Goal: Task Accomplishment & Management: Use online tool/utility

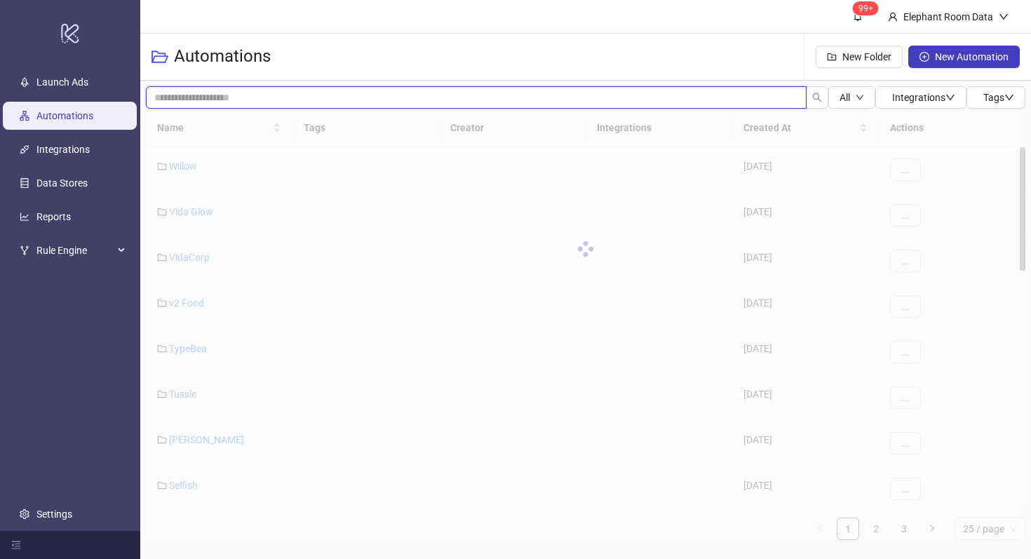
click at [321, 97] on input "search" at bounding box center [476, 97] width 661 height 22
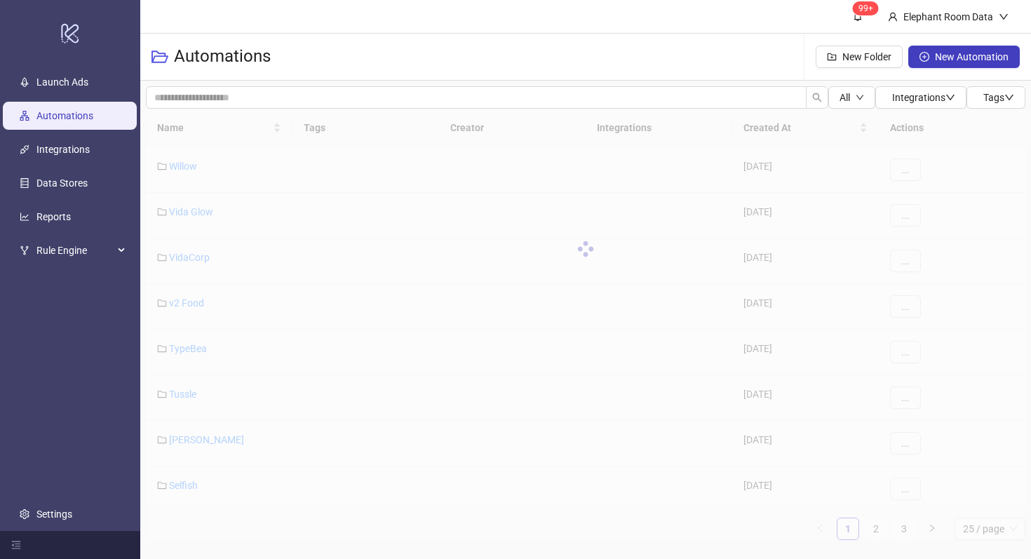
click at [472, 36] on div "Automations New Folder New Automation" at bounding box center [585, 57] width 891 height 47
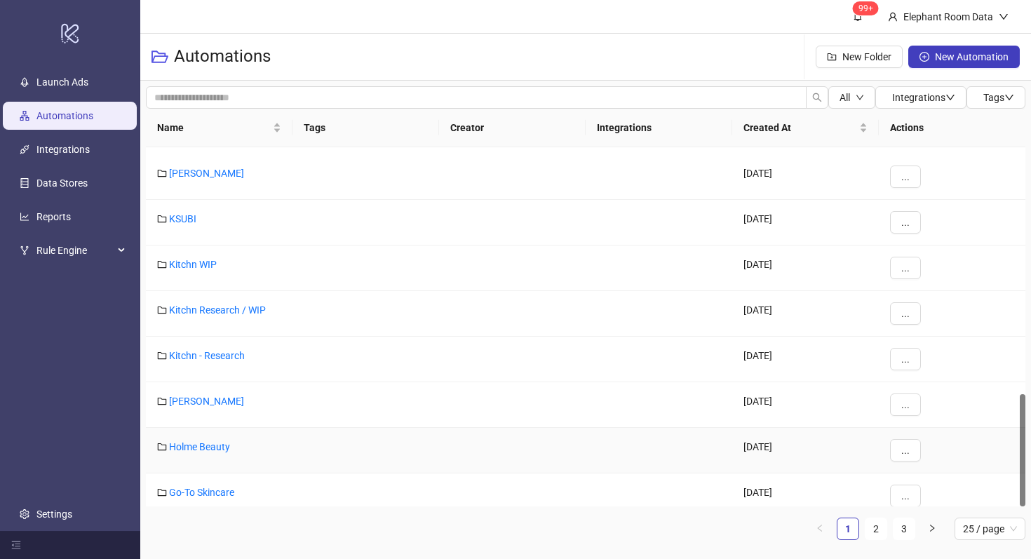
scroll to position [789, 0]
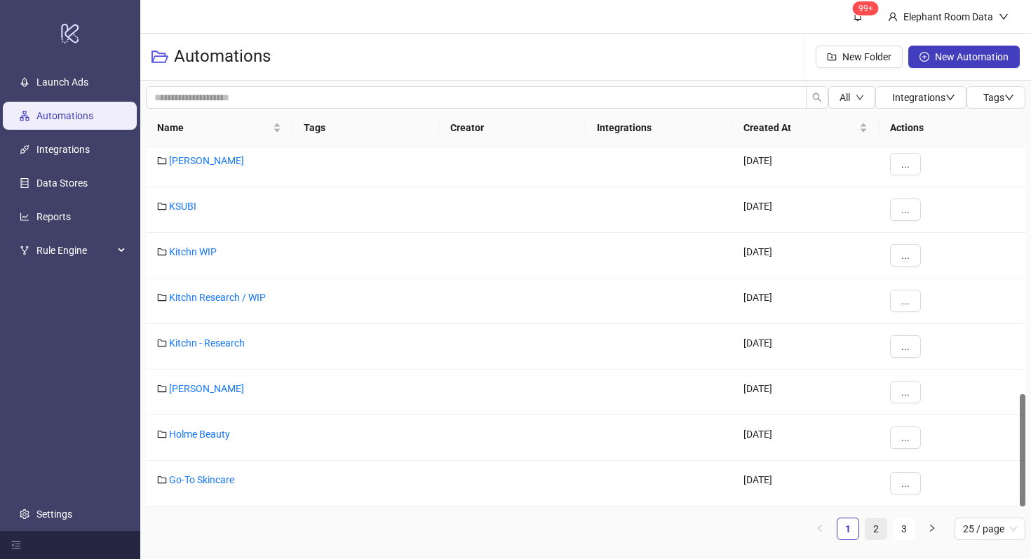
click at [874, 528] on link "2" at bounding box center [875, 528] width 21 height 21
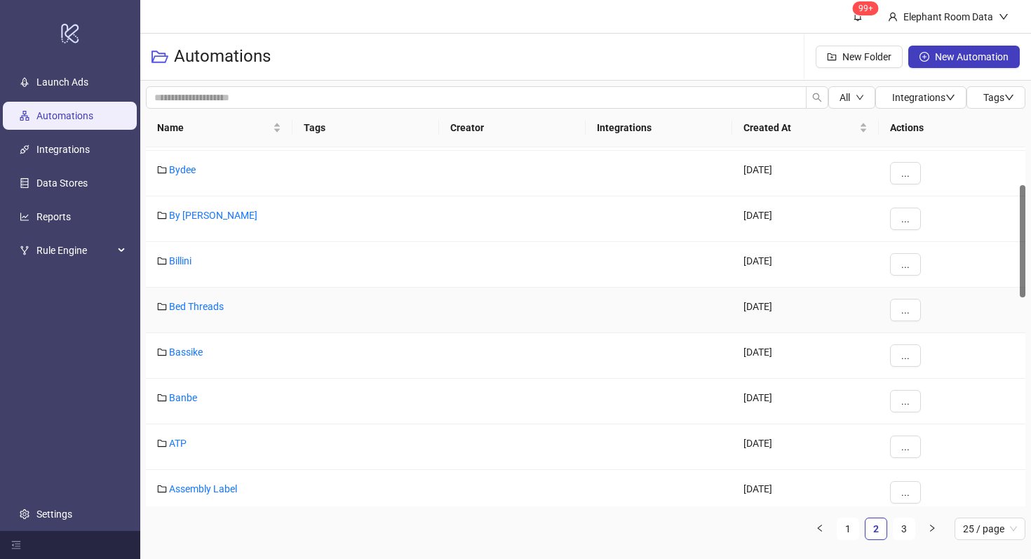
scroll to position [119, 0]
click at [187, 398] on link "Bassike" at bounding box center [186, 397] width 34 height 11
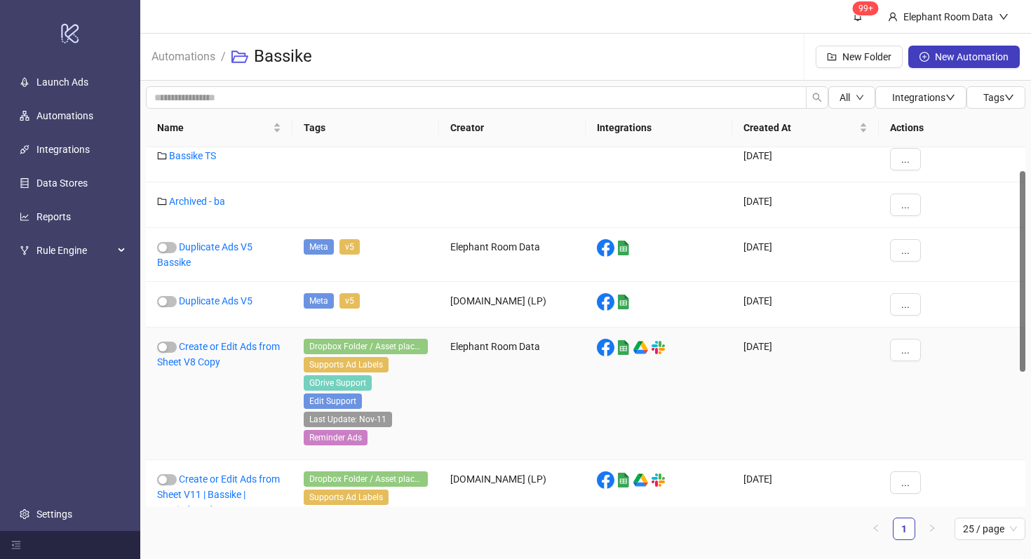
scroll to position [42, 0]
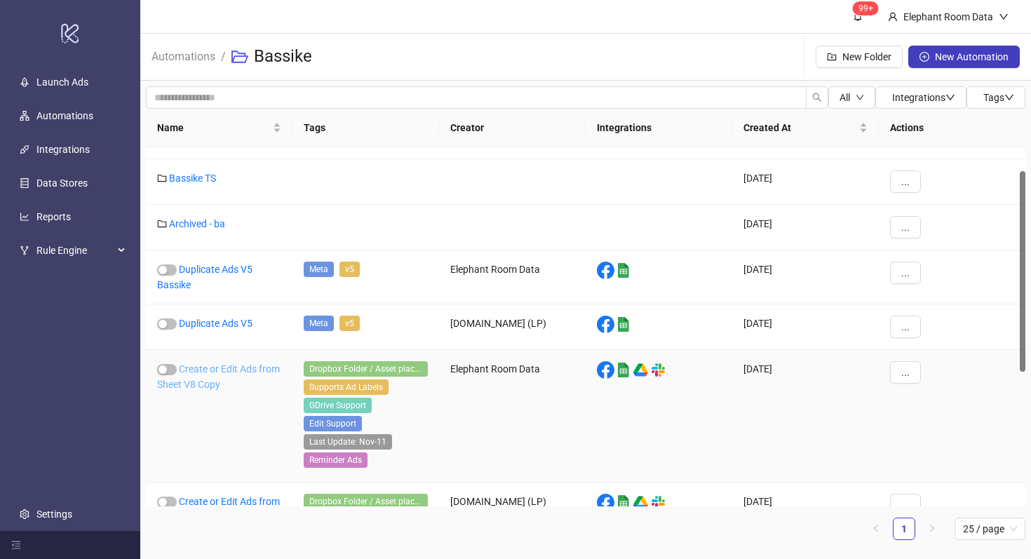
click at [227, 365] on link "Create or Edit Ads from Sheet V8 Copy" at bounding box center [218, 376] width 123 height 27
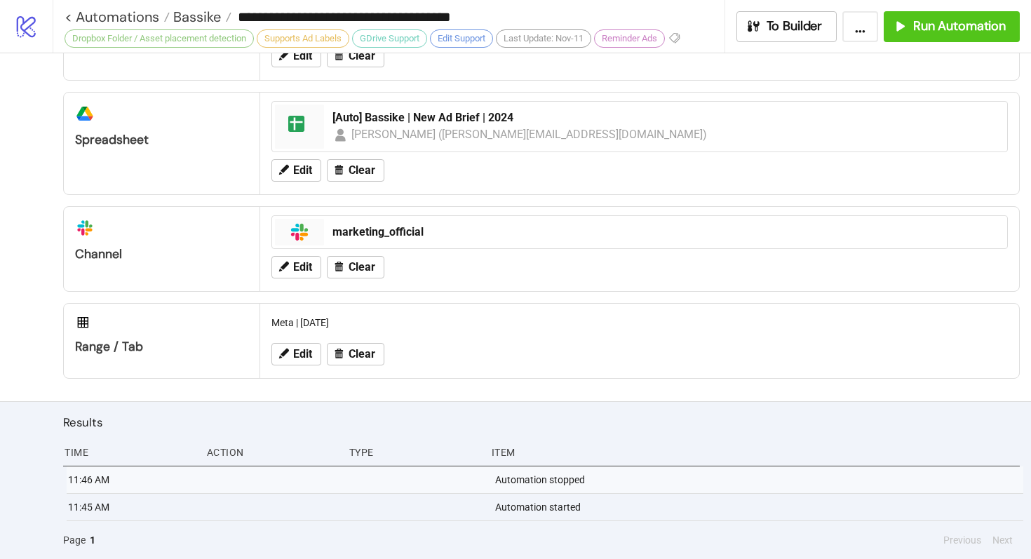
scroll to position [657, 0]
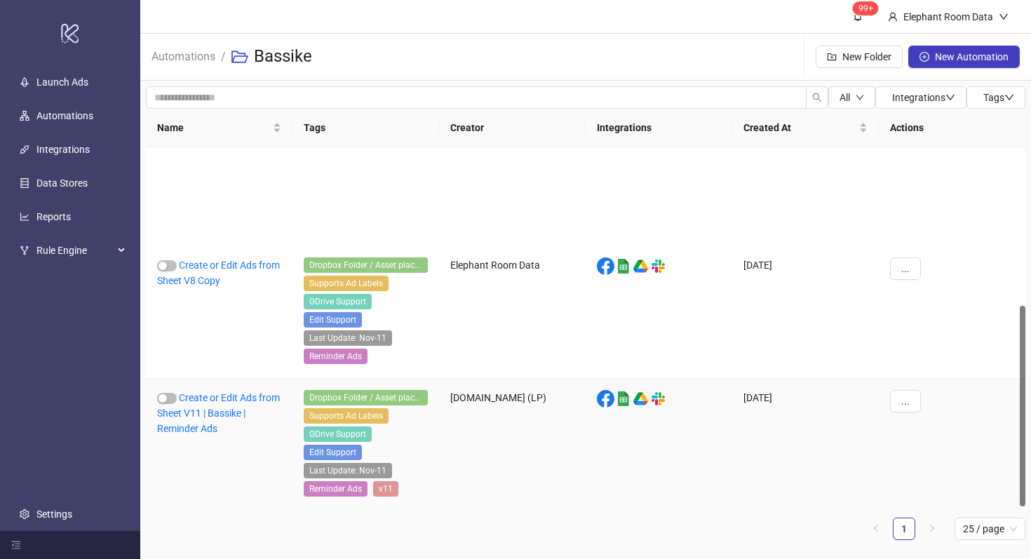
scroll to position [283, 0]
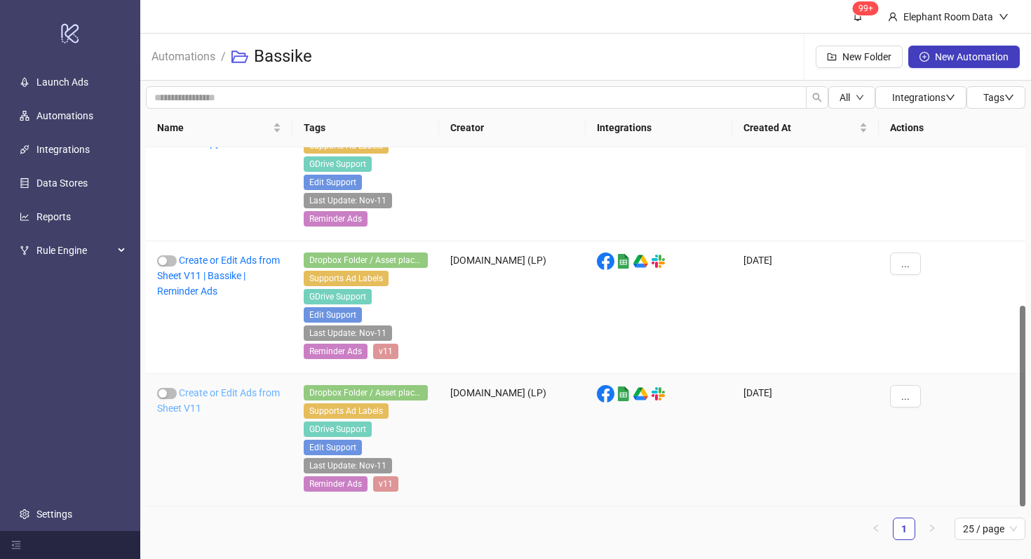
click at [208, 393] on link "Create or Edit Ads from Sheet V11" at bounding box center [218, 400] width 123 height 27
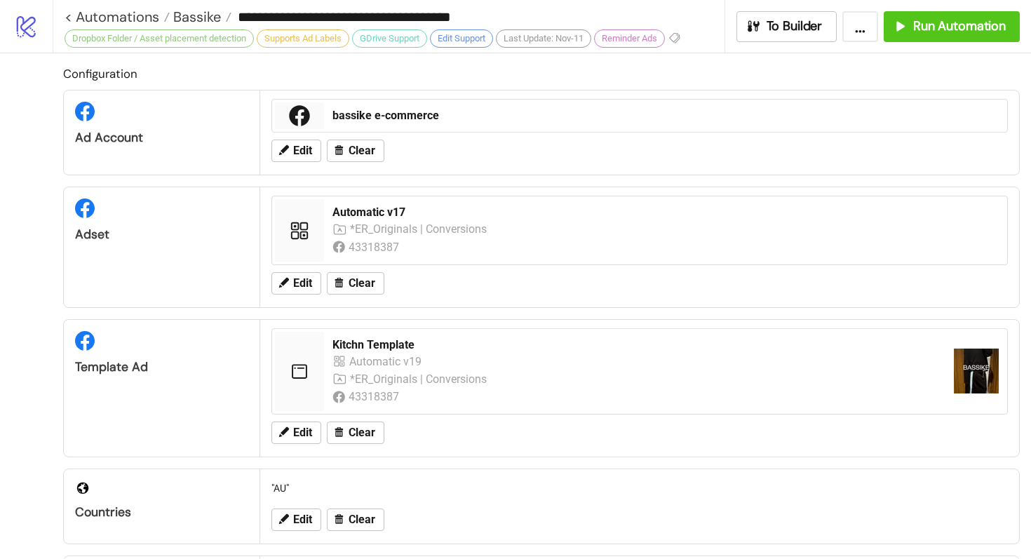
type input "**********"
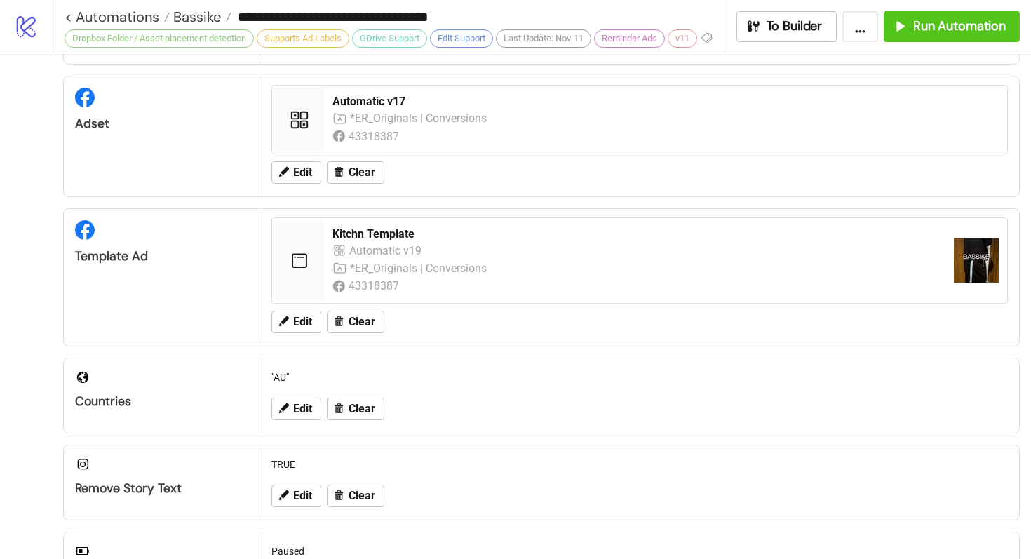
scroll to position [34, 0]
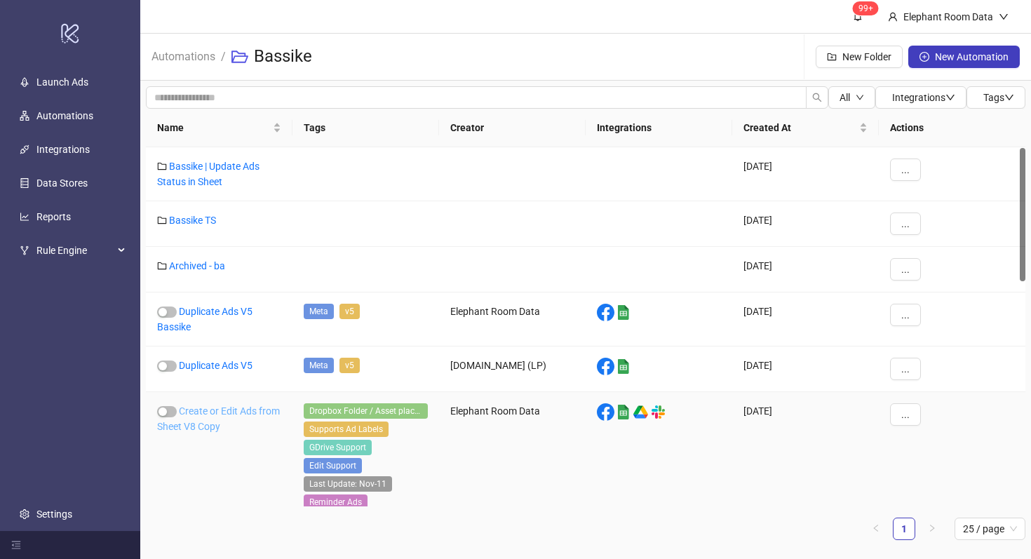
scroll to position [283, 0]
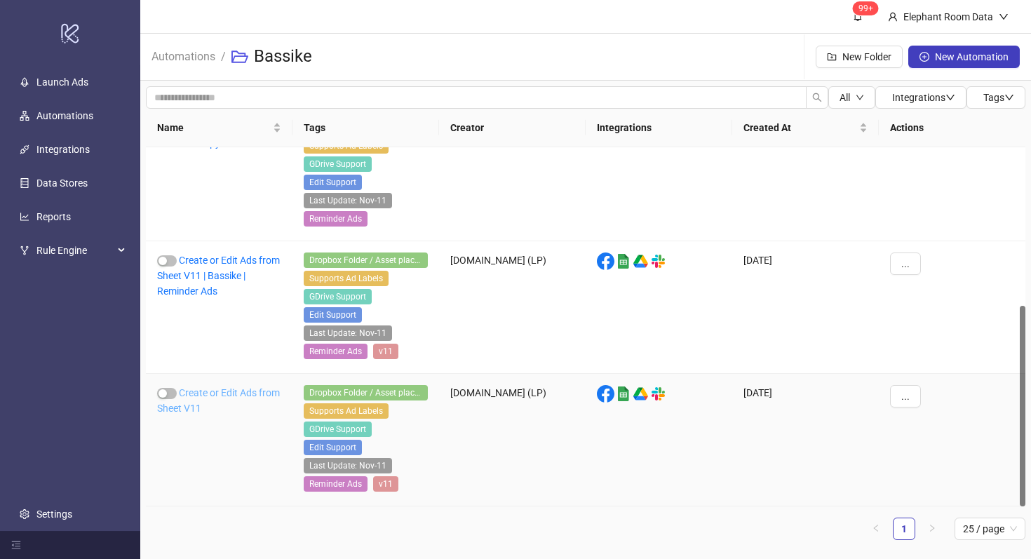
click at [215, 396] on link "Create or Edit Ads from Sheet V11" at bounding box center [218, 400] width 123 height 27
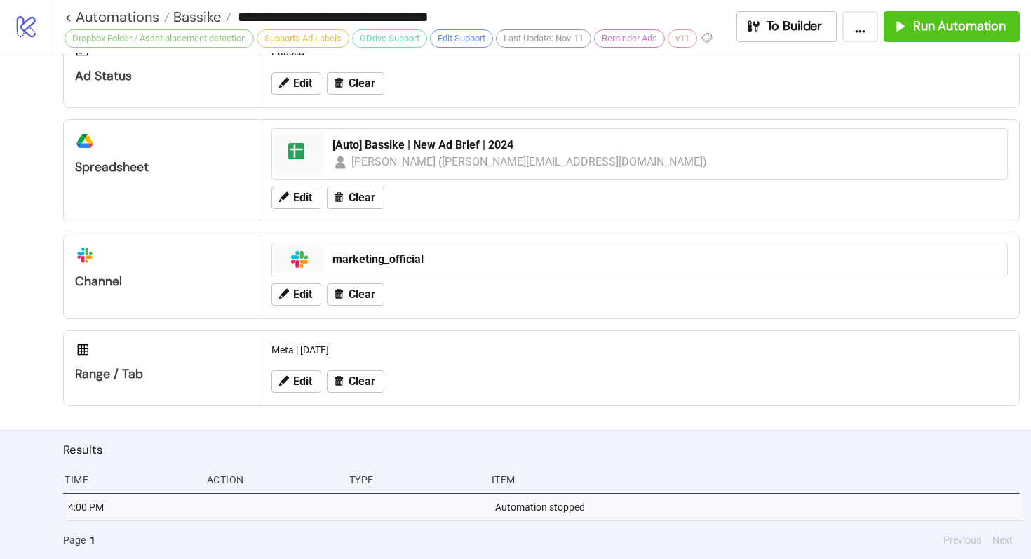
scroll to position [643, 0]
click at [943, 35] on button "Run Automation" at bounding box center [952, 26] width 136 height 31
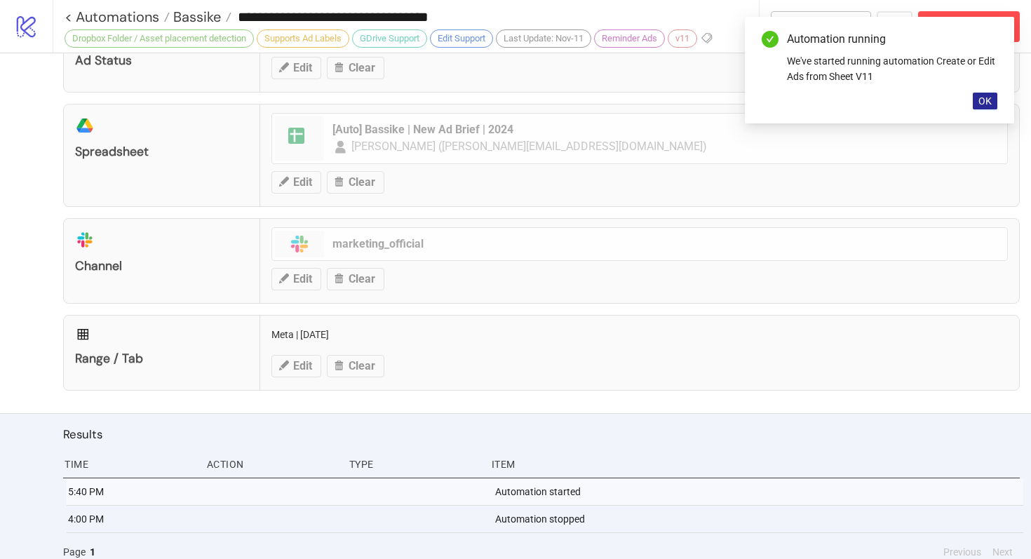
click at [985, 100] on span "OK" at bounding box center [984, 100] width 13 height 11
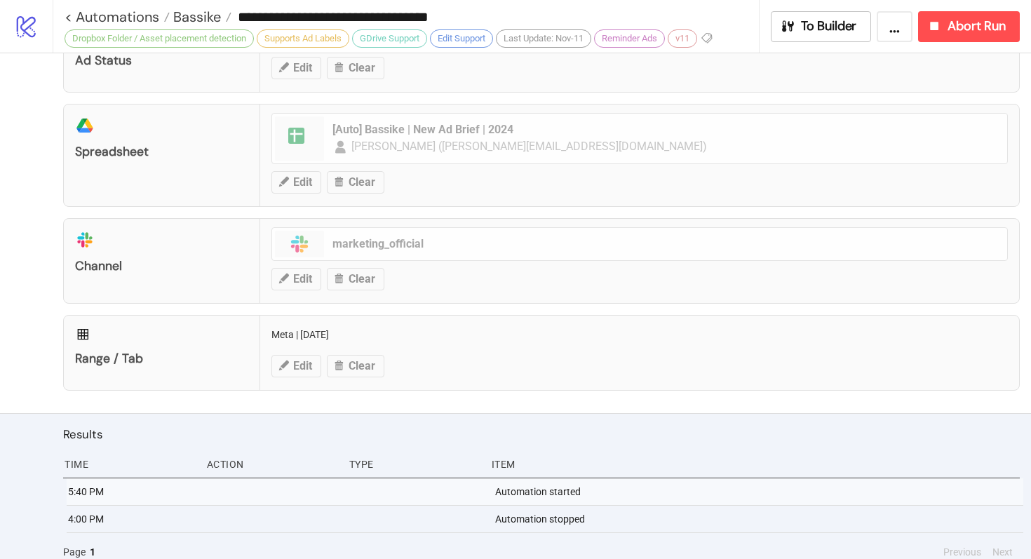
scroll to position [675, 0]
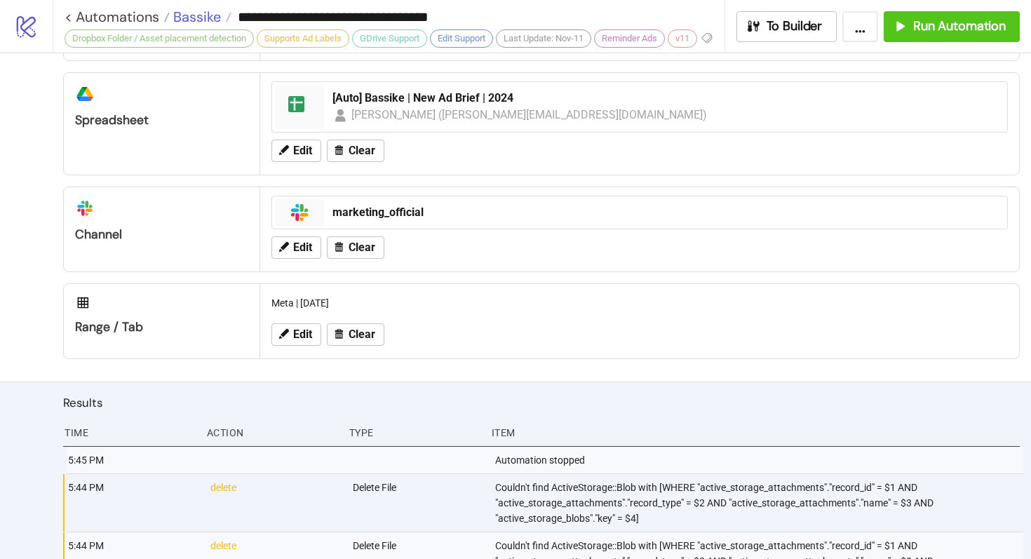
click at [193, 13] on span "Bassike" at bounding box center [195, 17] width 51 height 18
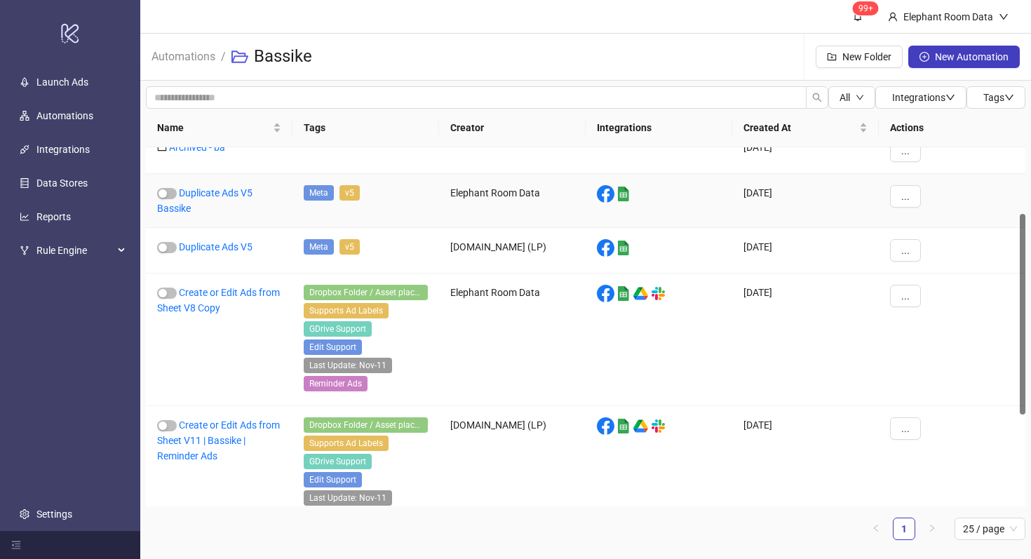
scroll to position [63, 0]
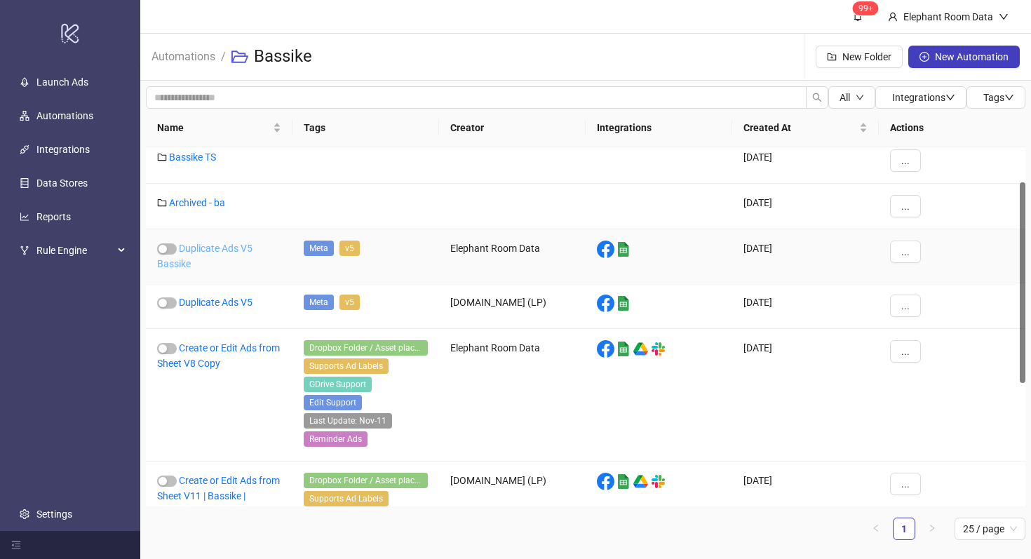
click at [240, 244] on link "Duplicate Ads V5 Bassike" at bounding box center [204, 256] width 95 height 27
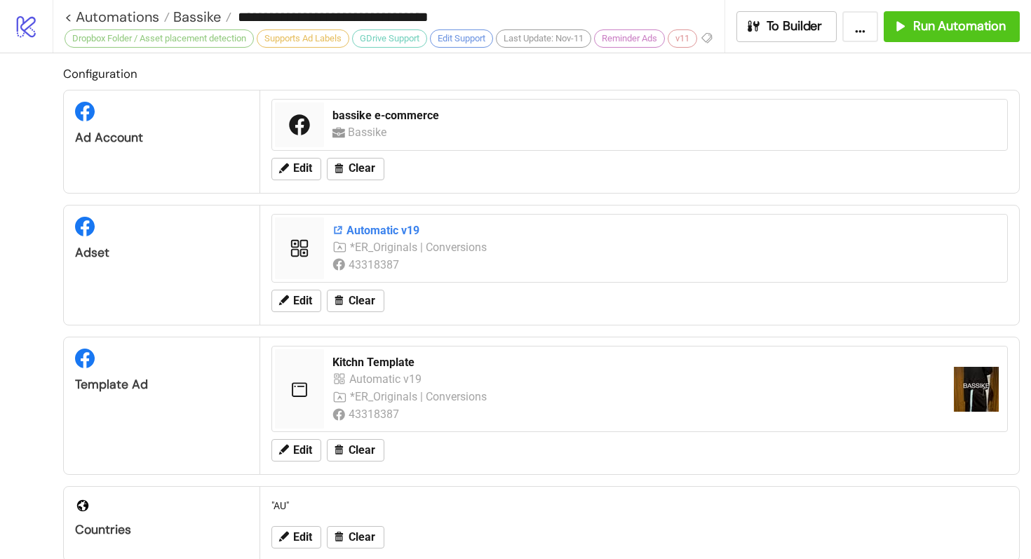
type input "**********"
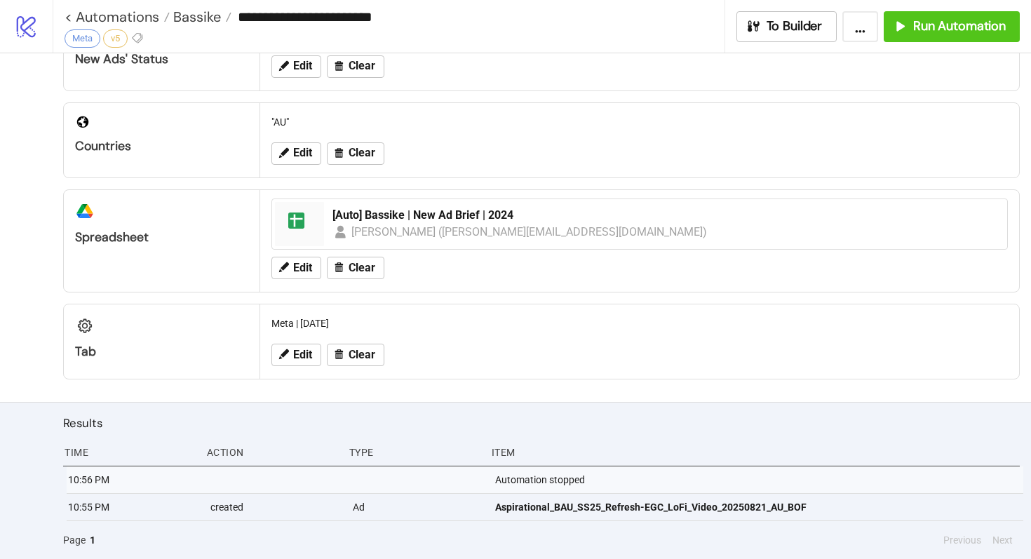
scroll to position [363, 0]
click at [294, 349] on span "Edit" at bounding box center [302, 355] width 19 height 13
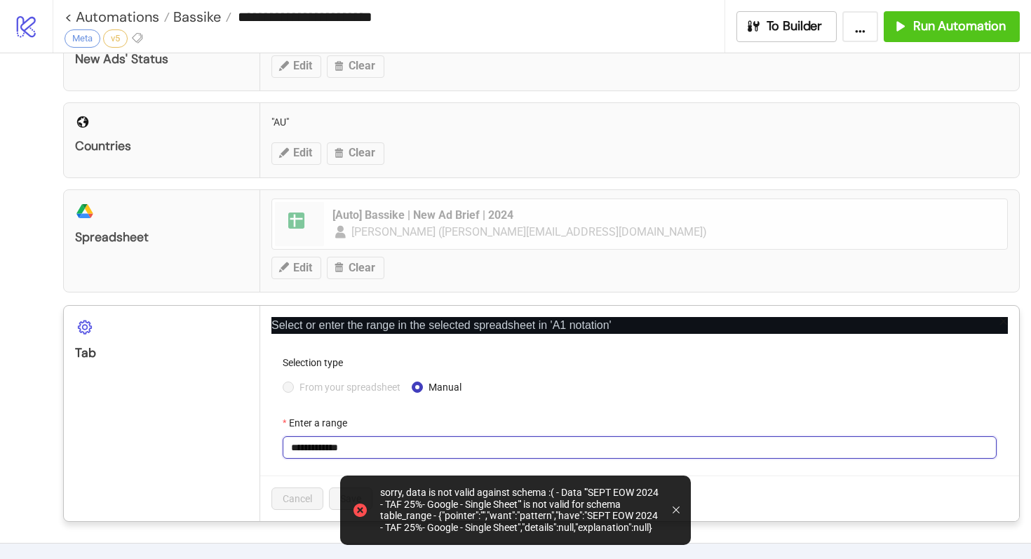
click at [321, 447] on input "**********" at bounding box center [640, 447] width 714 height 22
paste input "*"
type input "**********"
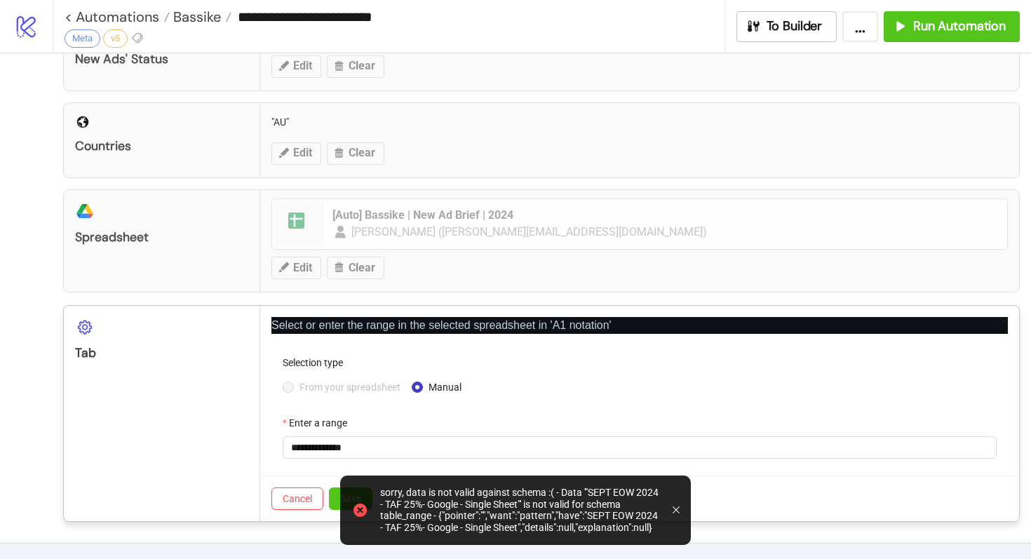
click at [260, 448] on div "Tab" at bounding box center [162, 413] width 196 height 215
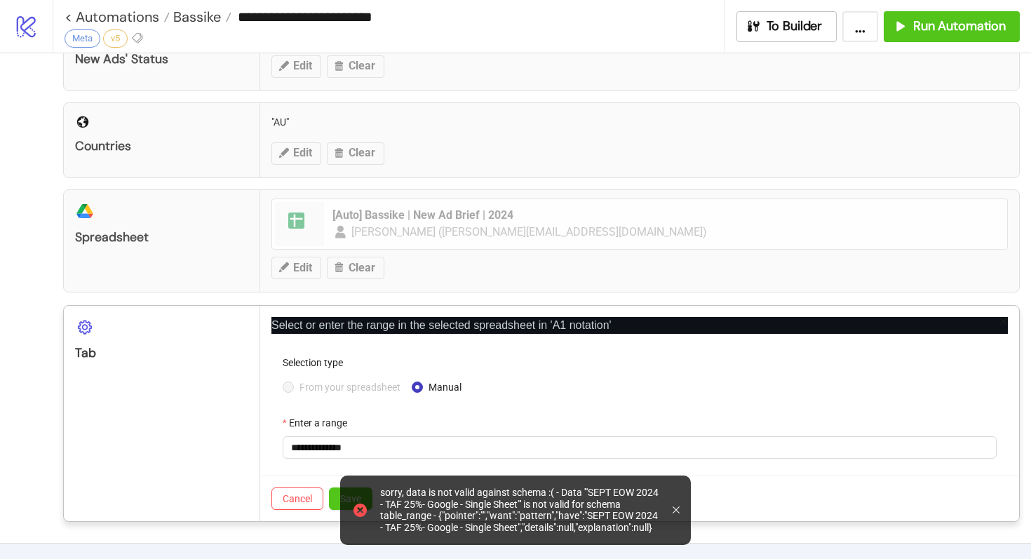
click at [680, 510] on div at bounding box center [679, 510] width 13 height 58
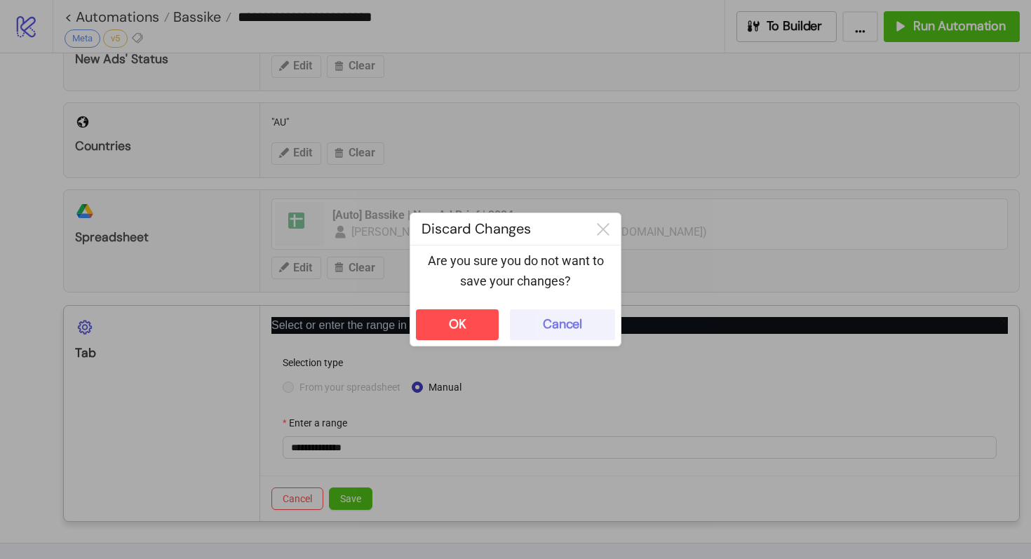
click at [543, 324] on div "Cancel" at bounding box center [562, 324] width 39 height 16
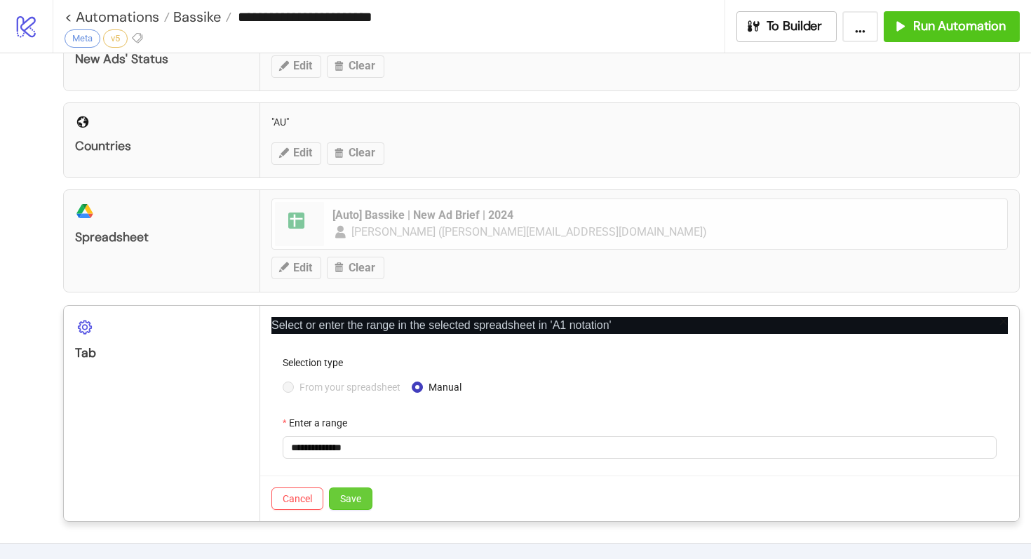
click at [342, 498] on span "Save" at bounding box center [350, 498] width 21 height 11
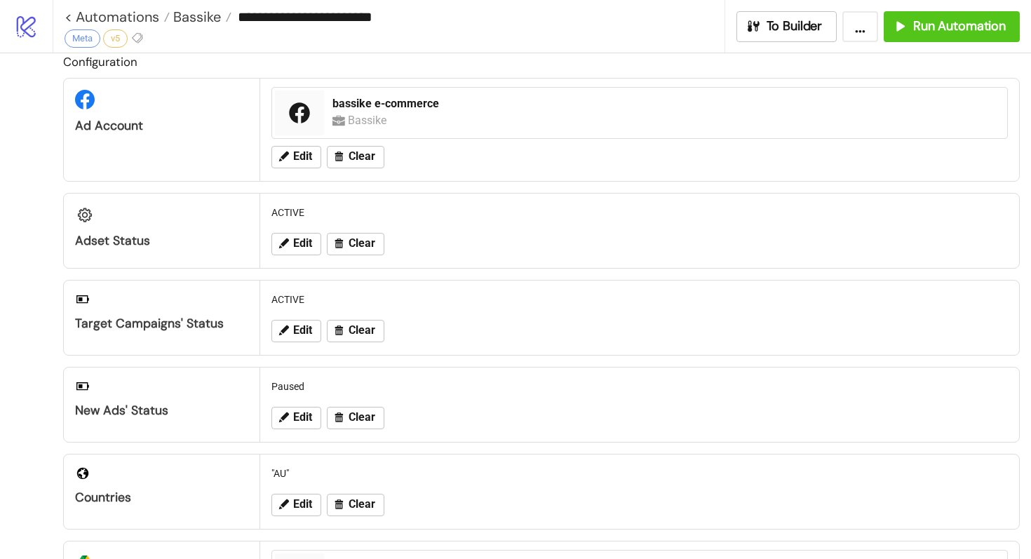
scroll to position [0, 0]
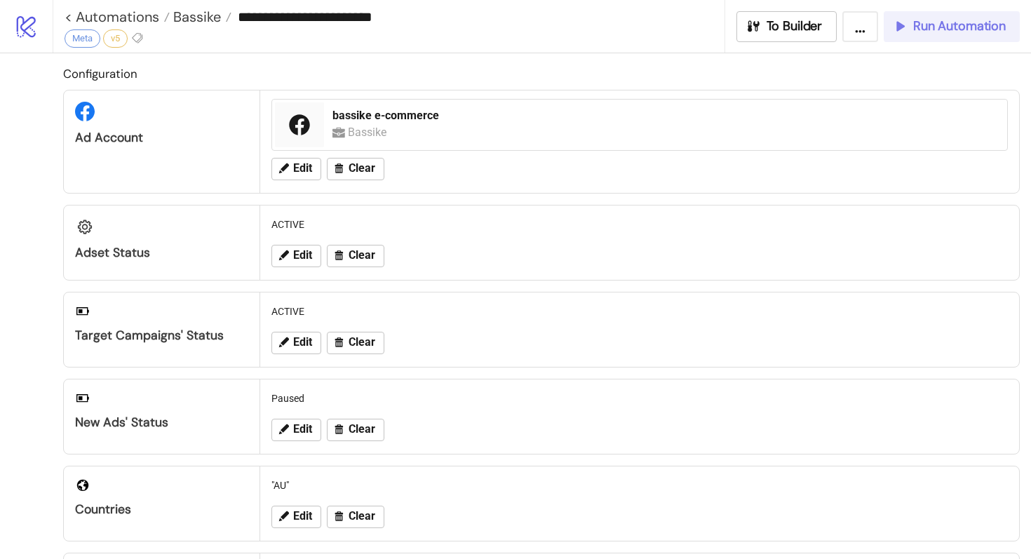
click at [940, 28] on span "Run Automation" at bounding box center [959, 26] width 93 height 16
